Goal: Find specific page/section

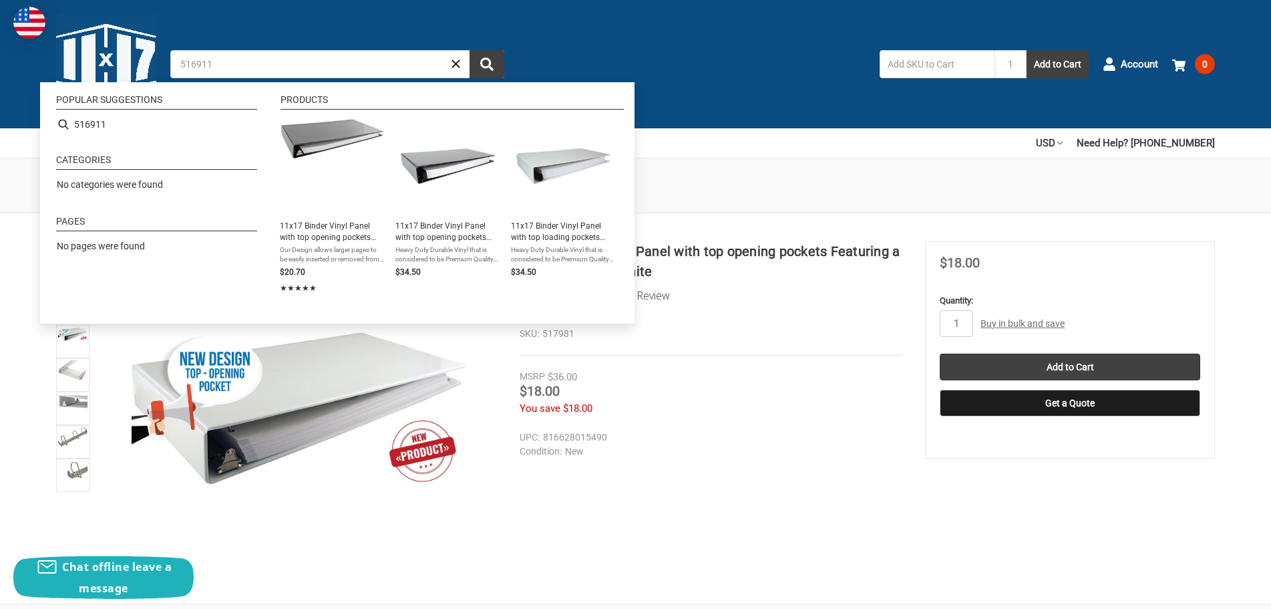
type input "516911"
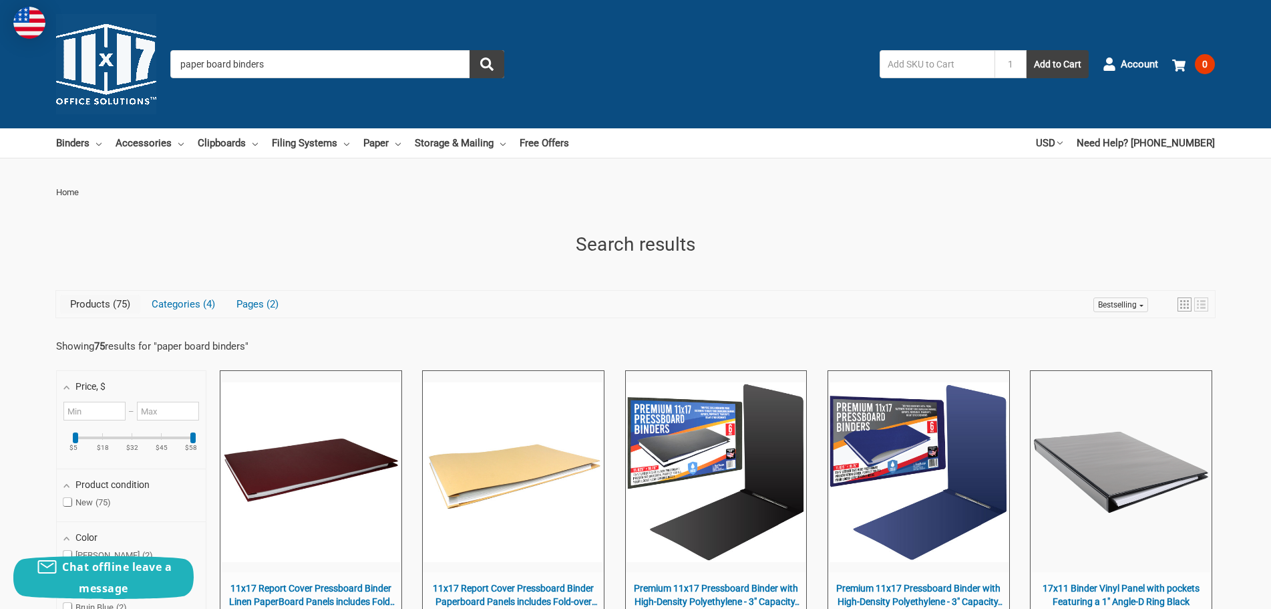
click at [370, 61] on input "paper board binders" at bounding box center [337, 64] width 334 height 28
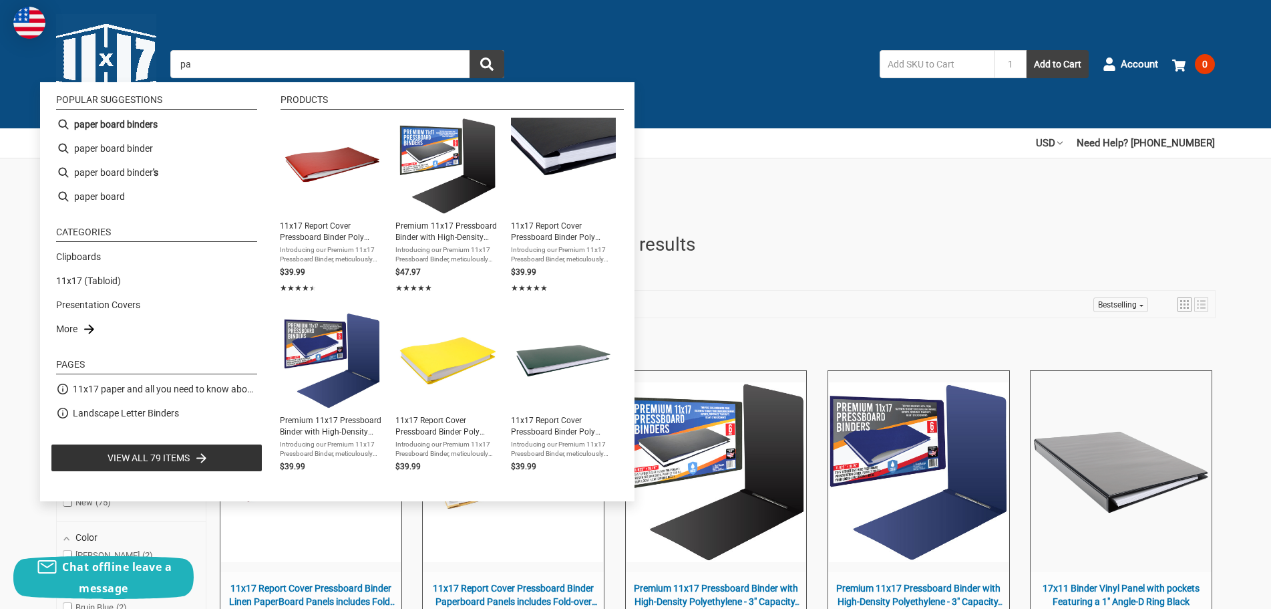
type input "p"
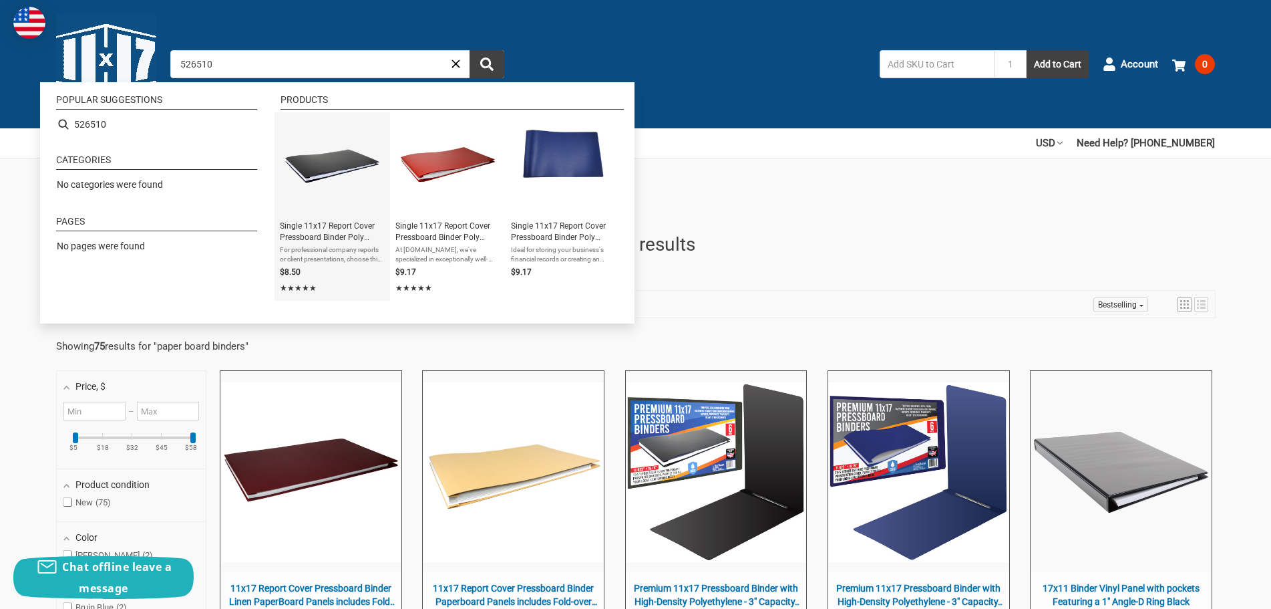
type input "526510"
click at [343, 247] on span "For professional company reports or client presentations, choose this 11x17 pol…" at bounding box center [332, 254] width 105 height 19
